Goal: Task Accomplishment & Management: Use online tool/utility

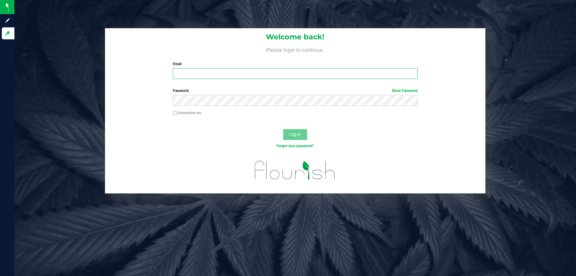
click at [259, 75] on input "Email" at bounding box center [295, 73] width 245 height 11
type input "[EMAIL_ADDRESS][DOMAIN_NAME]"
click at [283, 129] on button "Log In" at bounding box center [295, 134] width 24 height 11
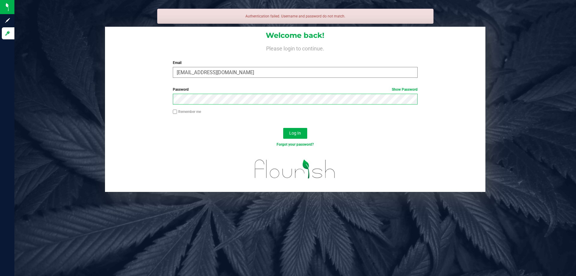
click at [283, 128] on button "Log In" at bounding box center [295, 133] width 24 height 11
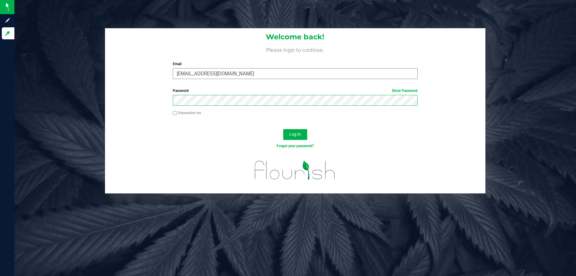
click at [283, 129] on button "Log In" at bounding box center [295, 134] width 24 height 11
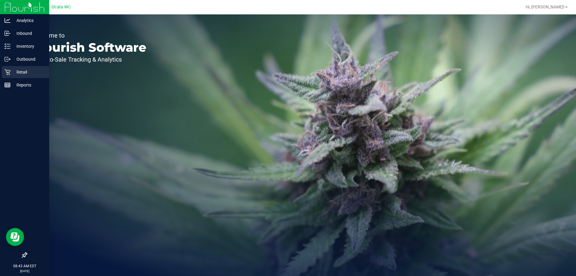
click at [20, 70] on p "Retail" at bounding box center [29, 71] width 36 height 7
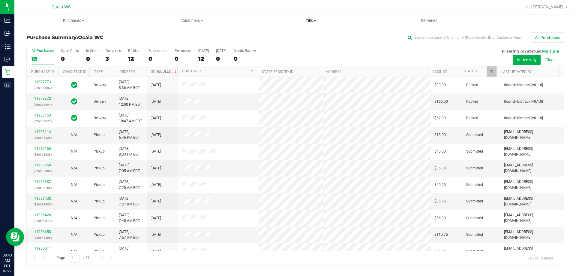
click at [309, 22] on span "Tills" at bounding box center [311, 20] width 118 height 5
click at [302, 35] on li "Manage tills" at bounding box center [311, 36] width 119 height 7
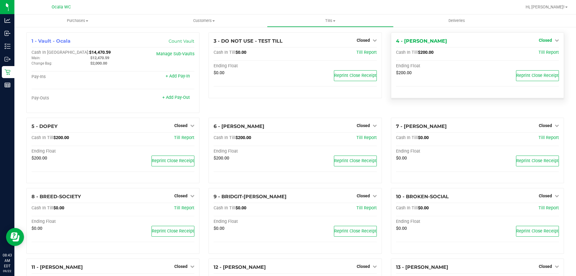
click at [543, 41] on span "Closed" at bounding box center [545, 40] width 13 height 5
click at [543, 53] on link "Open Till" at bounding box center [546, 52] width 16 height 5
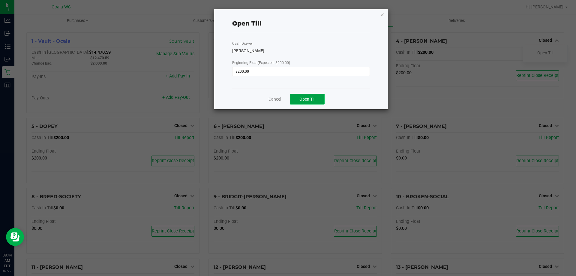
click at [312, 101] on span "Open Till" at bounding box center [308, 99] width 16 height 5
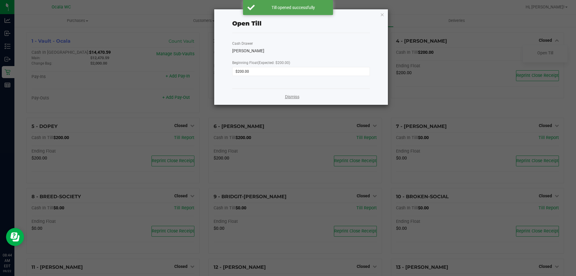
click at [294, 98] on link "Dismiss" at bounding box center [292, 97] width 14 height 6
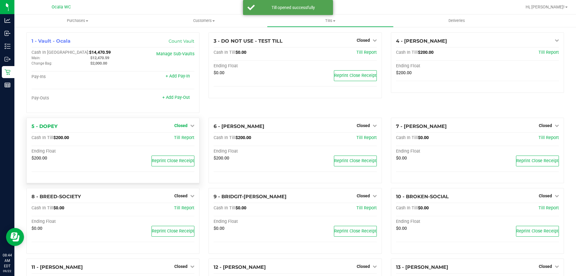
click at [184, 125] on span "Closed" at bounding box center [180, 125] width 13 height 5
click at [183, 140] on link "Open Till" at bounding box center [181, 137] width 16 height 5
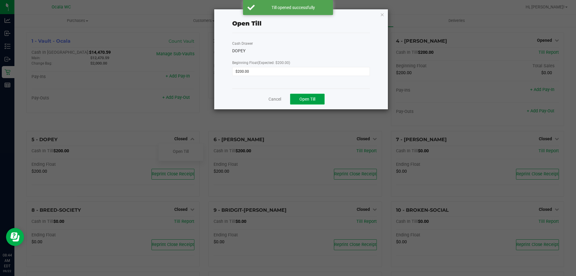
click at [301, 99] on span "Open Till" at bounding box center [308, 99] width 16 height 5
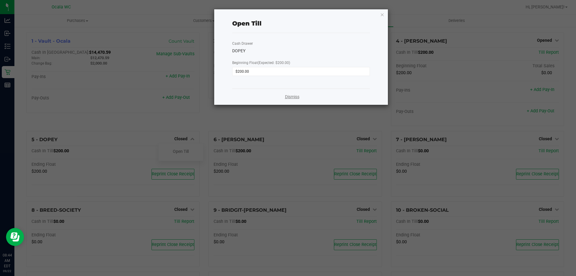
click at [287, 97] on link "Dismiss" at bounding box center [292, 97] width 14 height 6
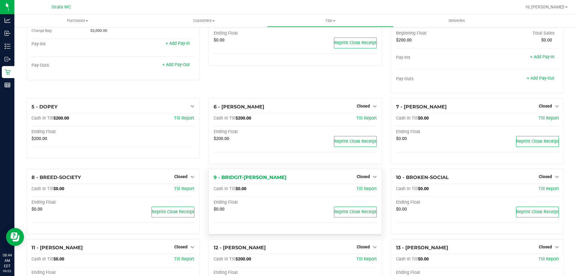
scroll to position [90, 0]
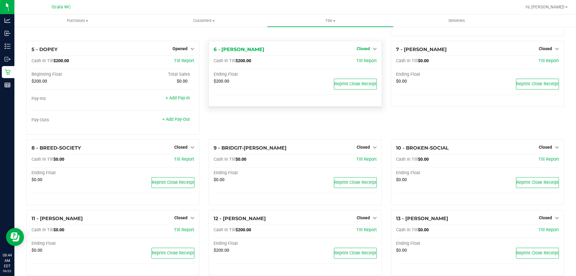
click at [365, 50] on span "Closed" at bounding box center [363, 48] width 13 height 5
click at [356, 63] on link "Open Till" at bounding box center [364, 61] width 16 height 5
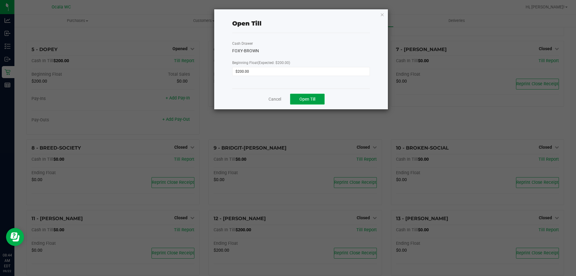
click at [309, 104] on button "Open Till" at bounding box center [307, 99] width 35 height 11
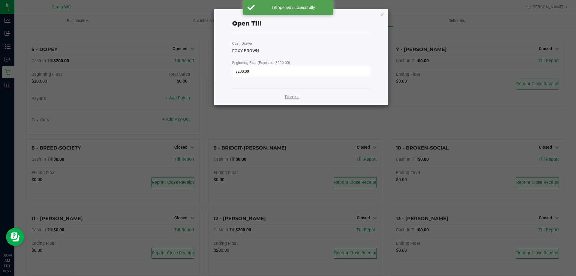
click at [292, 95] on link "Dismiss" at bounding box center [292, 97] width 14 height 6
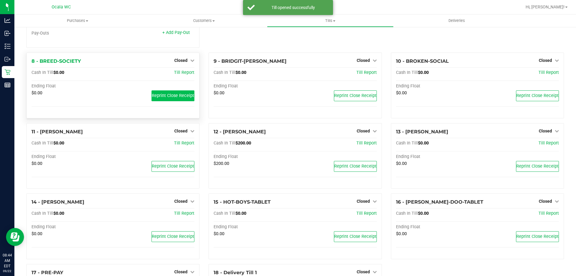
scroll to position [180, 0]
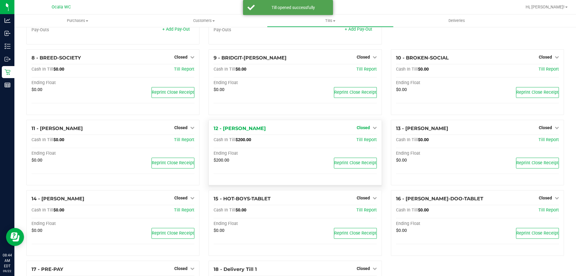
click at [359, 128] on span "Closed" at bounding box center [363, 127] width 13 height 5
click at [360, 141] on link "Open Till" at bounding box center [364, 140] width 16 height 5
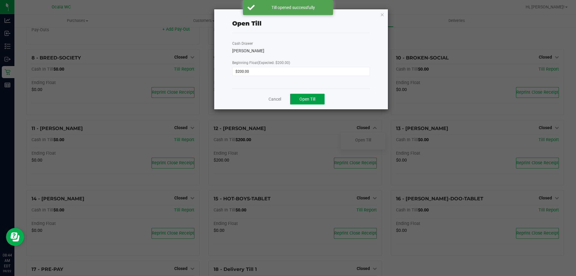
click at [314, 100] on span "Open Till" at bounding box center [308, 99] width 16 height 5
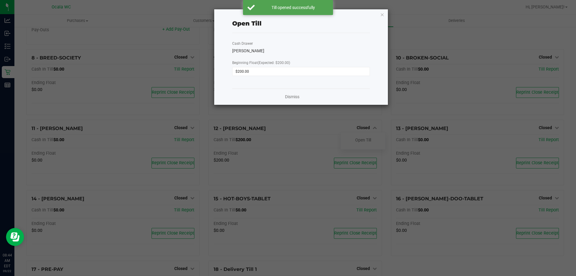
click at [284, 95] on div "Dismiss" at bounding box center [301, 97] width 138 height 16
click at [288, 99] on link "Dismiss" at bounding box center [292, 97] width 14 height 6
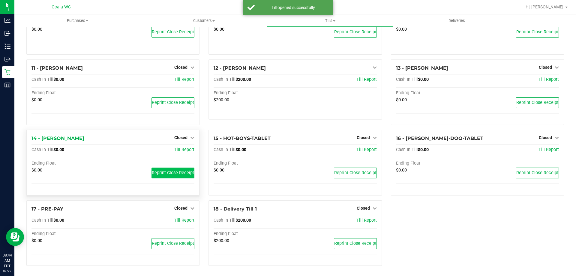
scroll to position [241, 0]
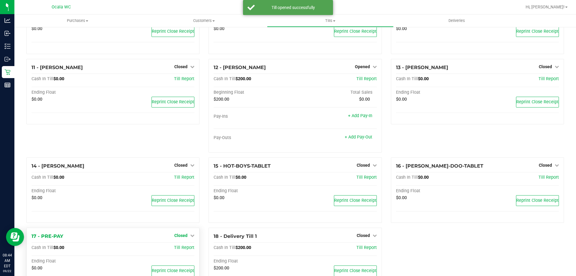
click at [177, 234] on span "Closed" at bounding box center [180, 235] width 13 height 5
click at [181, 246] on link "Open Till" at bounding box center [181, 248] width 16 height 5
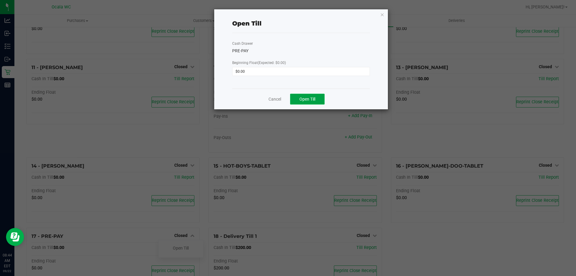
click at [306, 103] on button "Open Till" at bounding box center [307, 99] width 35 height 11
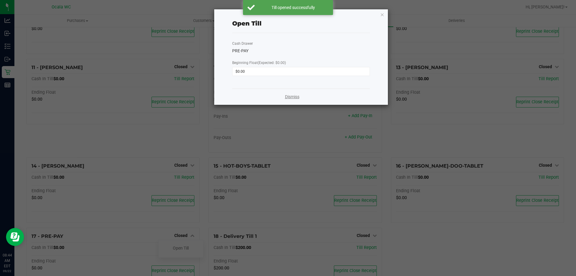
click at [290, 96] on link "Dismiss" at bounding box center [292, 97] width 14 height 6
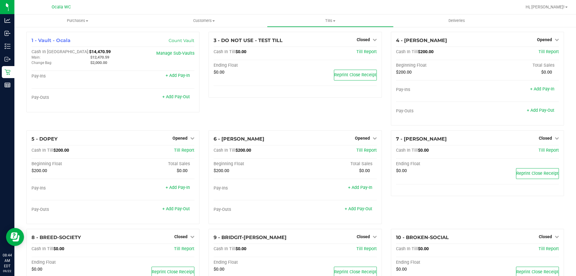
scroll to position [0, 0]
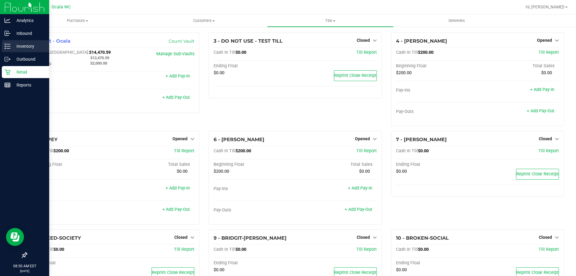
click at [26, 41] on div "Inventory" at bounding box center [25, 46] width 47 height 12
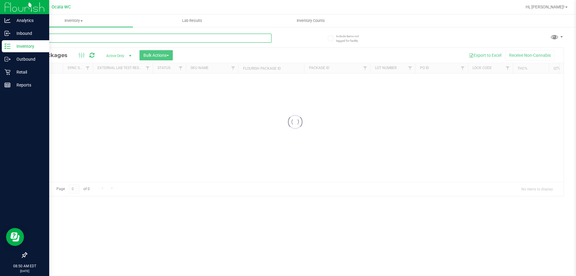
click at [73, 39] on input "text" at bounding box center [148, 38] width 245 height 9
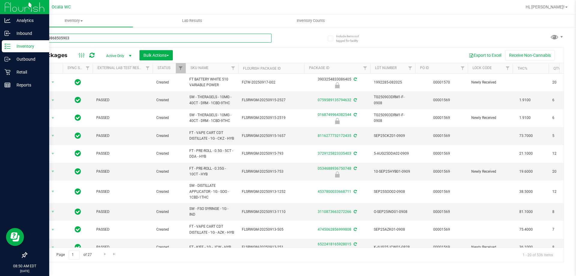
type input "2099739868505903"
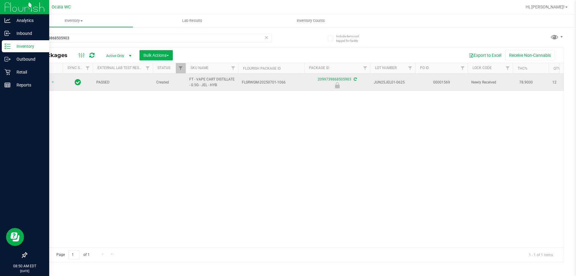
click at [44, 88] on td "Action Action Edit attributes Global inventory Locate package Package audit log…" at bounding box center [45, 82] width 36 height 17
click at [44, 84] on span "Action" at bounding box center [41, 82] width 16 height 8
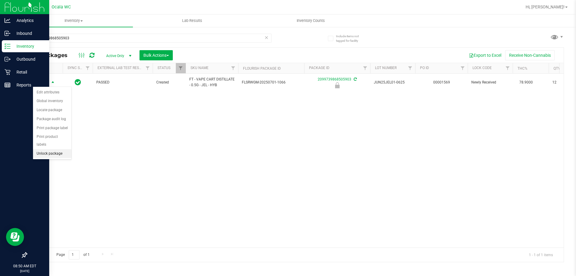
click at [53, 149] on li "Unlock package" at bounding box center [52, 153] width 38 height 9
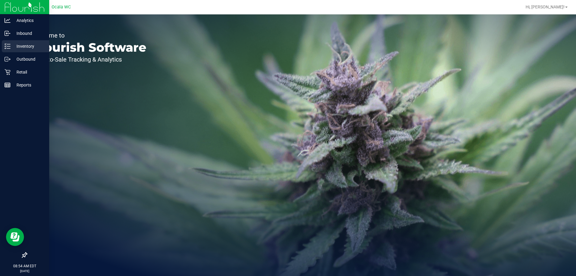
click at [14, 44] on p "Inventory" at bounding box center [29, 46] width 36 height 7
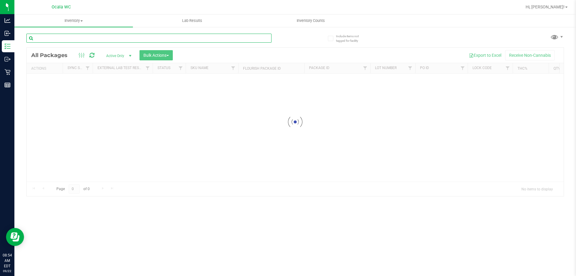
click at [64, 37] on input "text" at bounding box center [148, 38] width 245 height 9
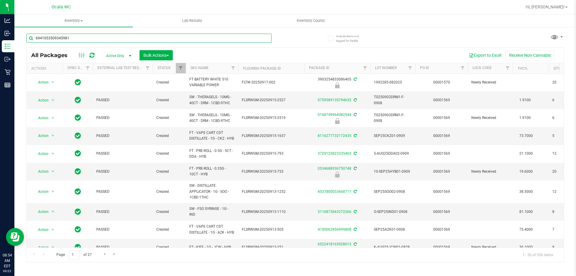
type input "6941053509345981"
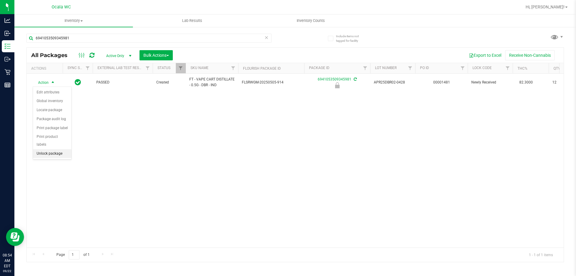
click at [39, 149] on li "Unlock package" at bounding box center [52, 153] width 38 height 9
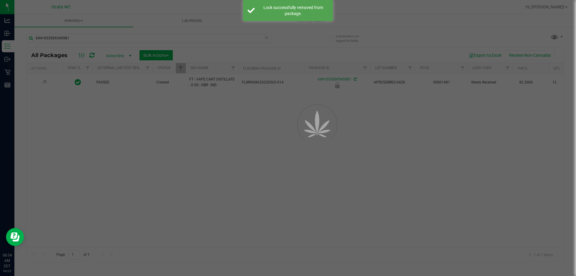
click at [109, 166] on div at bounding box center [288, 138] width 576 height 276
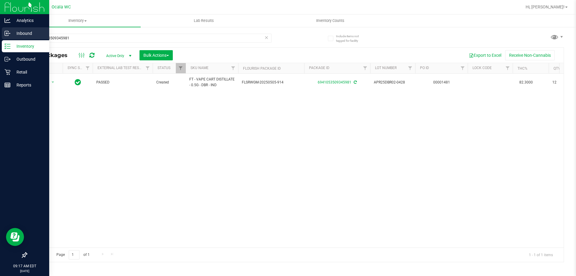
click at [10, 32] on icon at bounding box center [8, 33] width 6 height 6
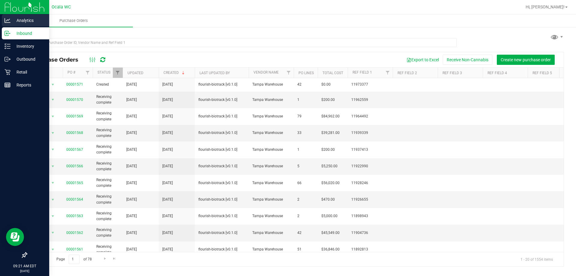
click at [22, 19] on p "Analytics" at bounding box center [29, 20] width 36 height 7
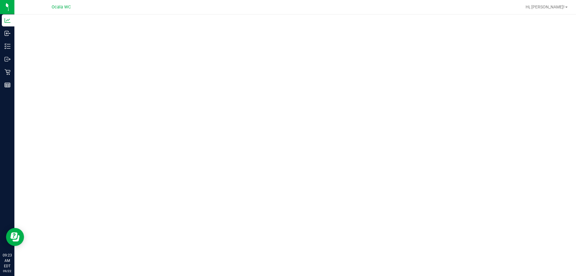
click at [567, 80] on div at bounding box center [295, 143] width 562 height 258
